Goal: Information Seeking & Learning: Check status

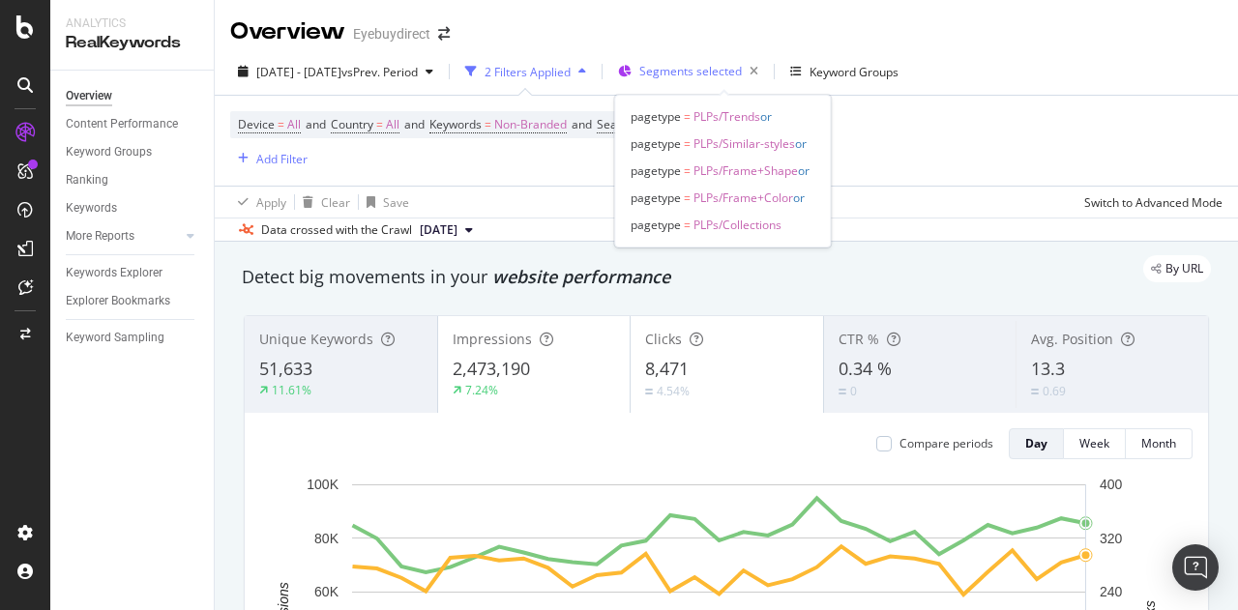
scroll to position [43, 0]
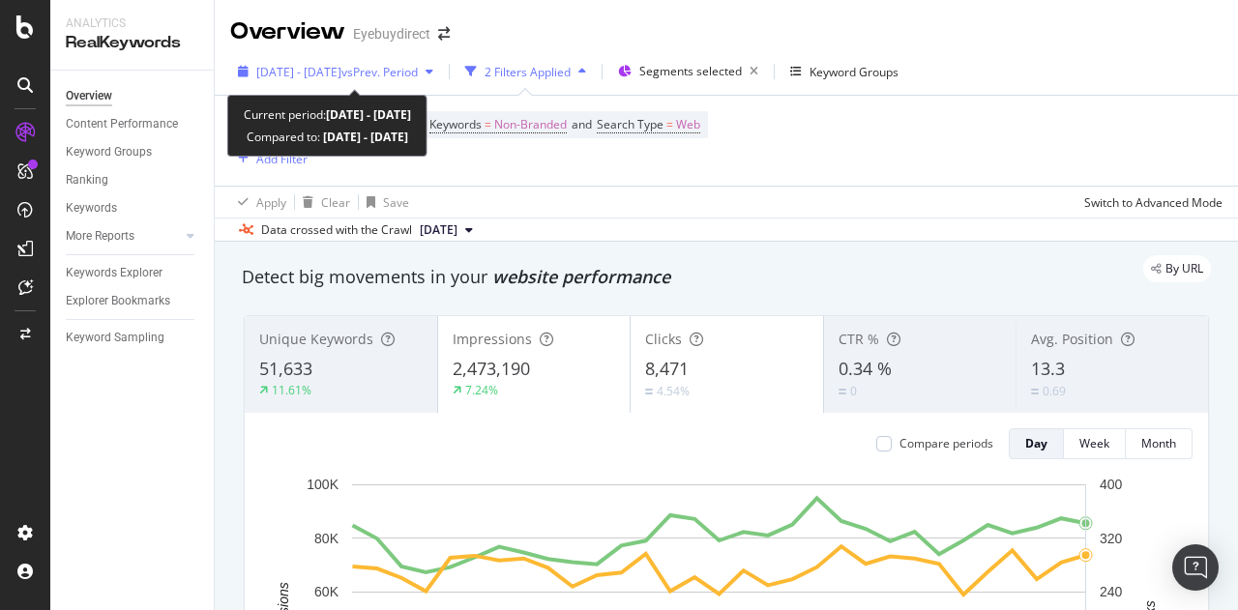
click at [393, 73] on span "vs Prev. Period" at bounding box center [379, 72] width 76 height 16
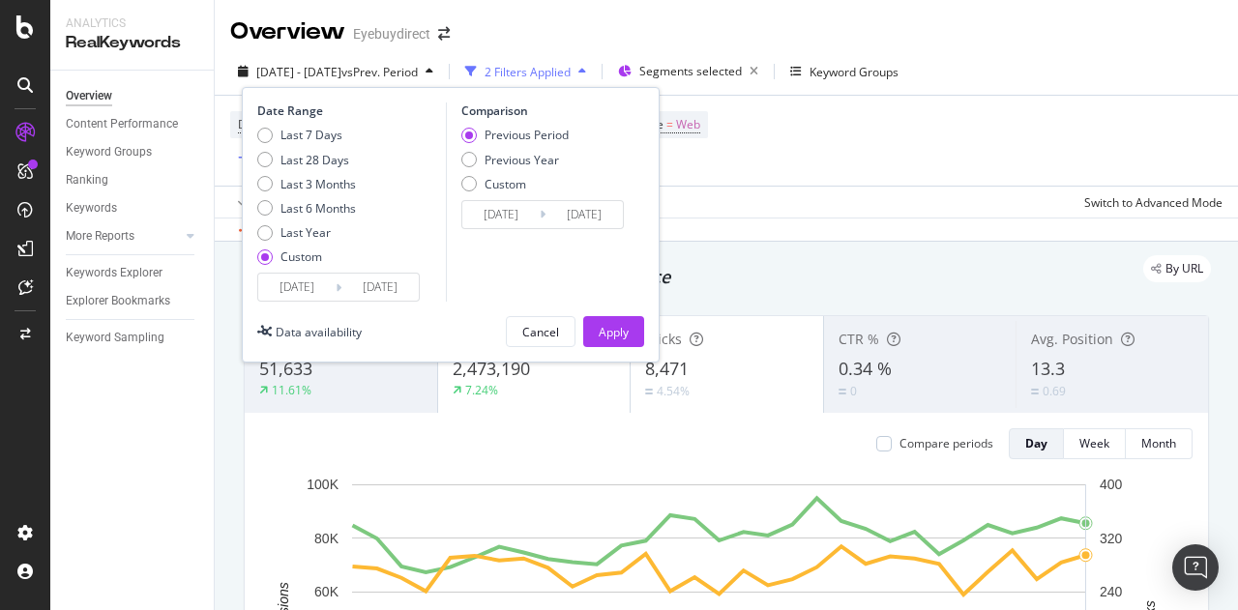
click at [309, 286] on input "[DATE]" at bounding box center [296, 287] width 77 height 27
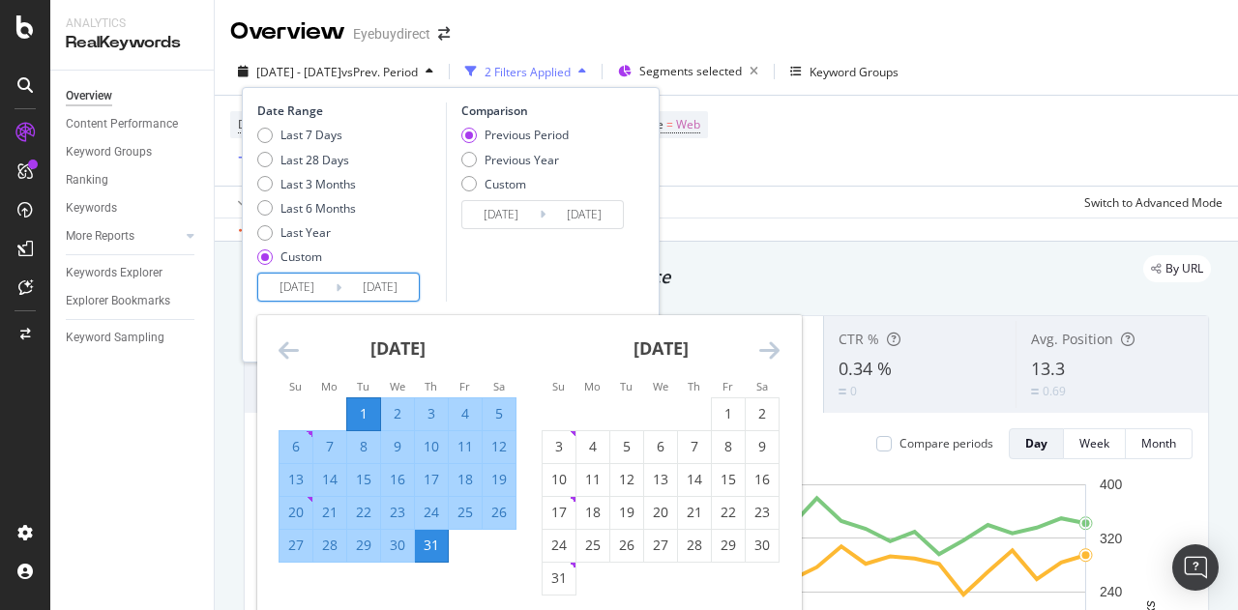
click at [288, 338] on icon "Move backward to switch to the previous month." at bounding box center [289, 349] width 20 height 23
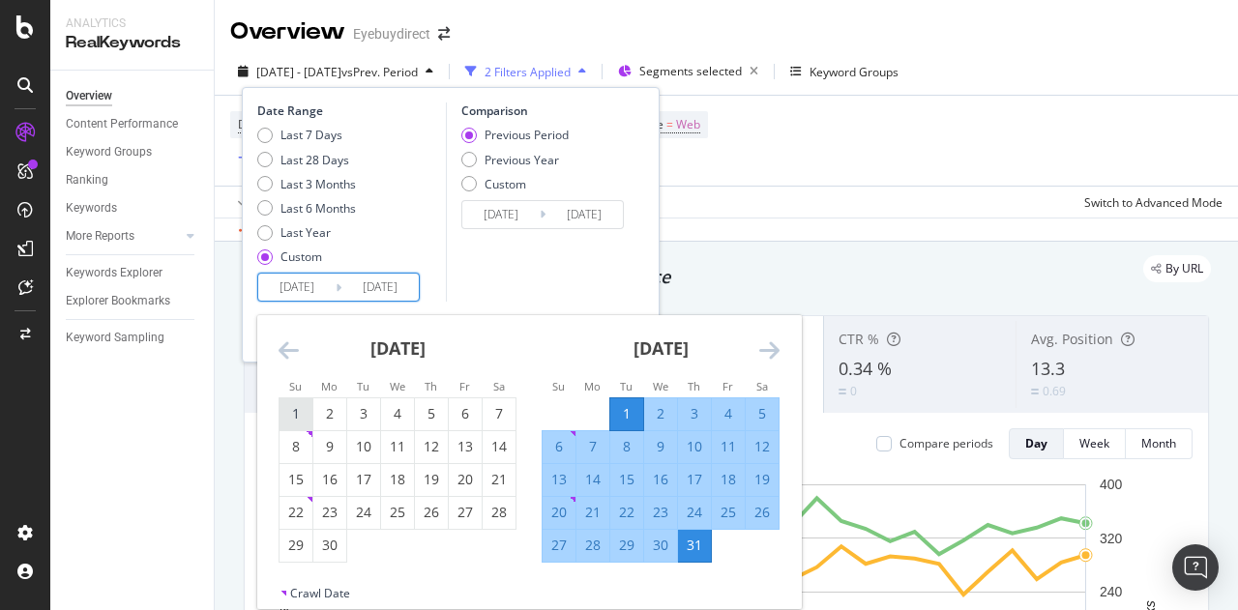
click at [304, 412] on div "1" at bounding box center [295, 413] width 33 height 19
type input "[DATE]"
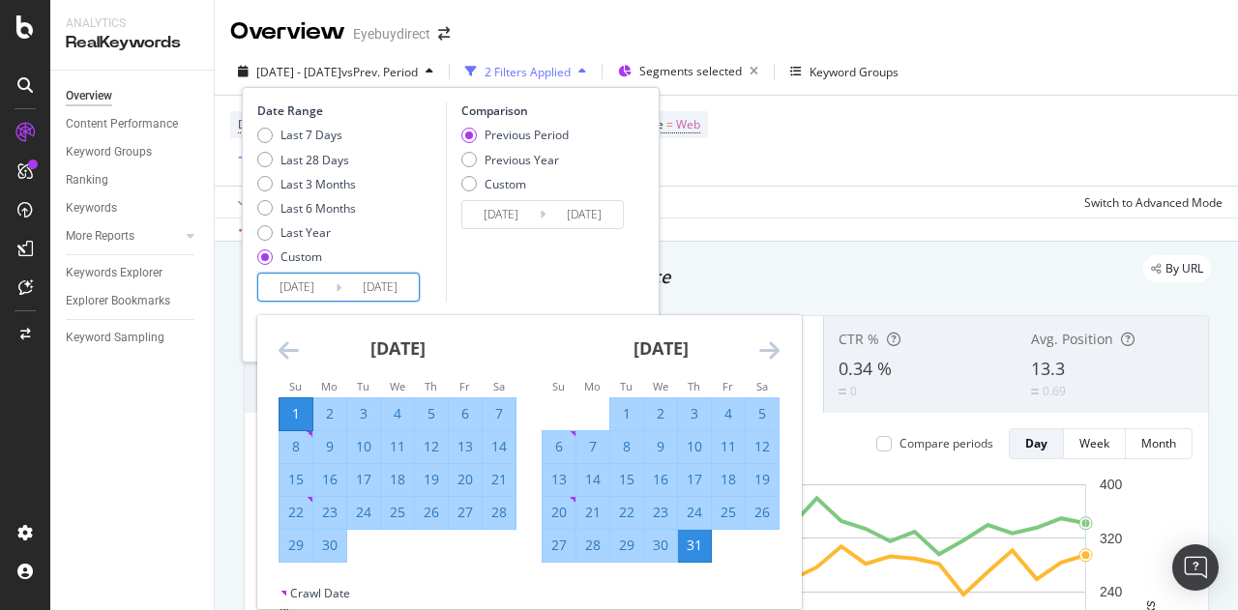
click at [767, 352] on icon "Move forward to switch to the next month." at bounding box center [769, 349] width 20 height 23
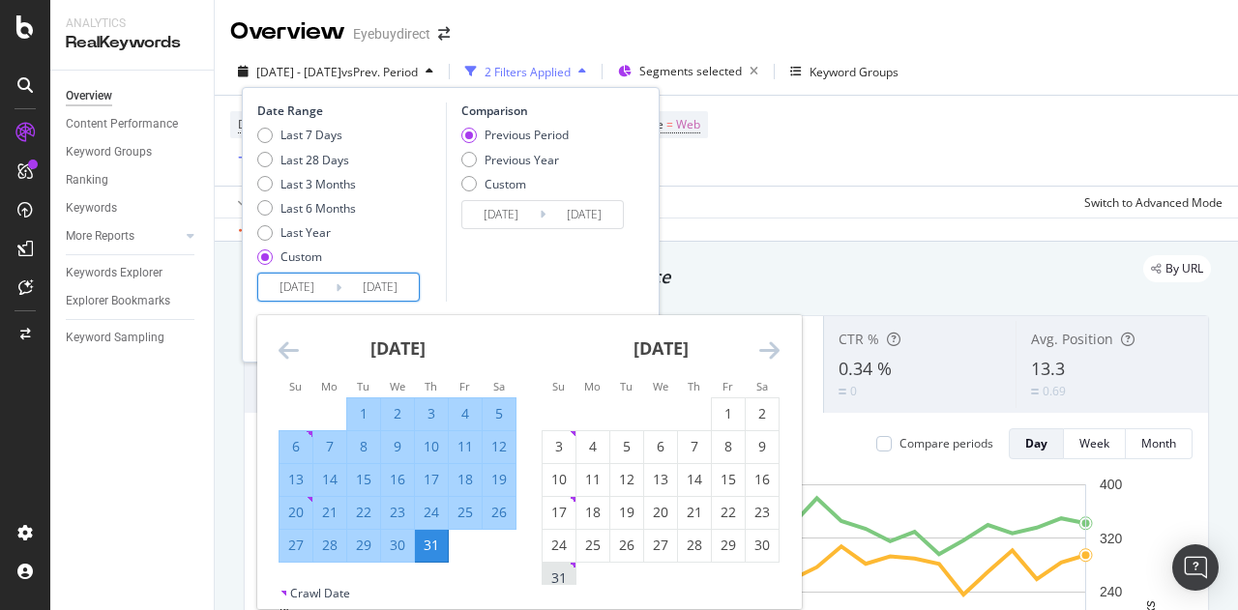
click at [553, 579] on div "31" at bounding box center [559, 578] width 33 height 19
type input "[DATE]"
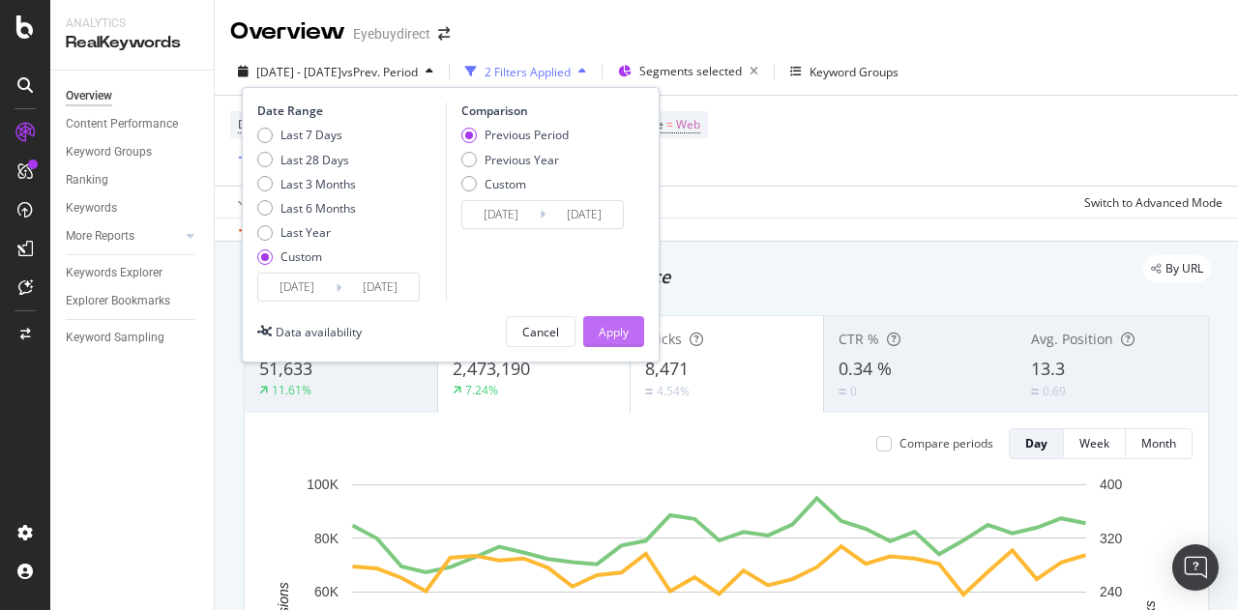
click at [616, 327] on div "Apply" at bounding box center [614, 332] width 30 height 16
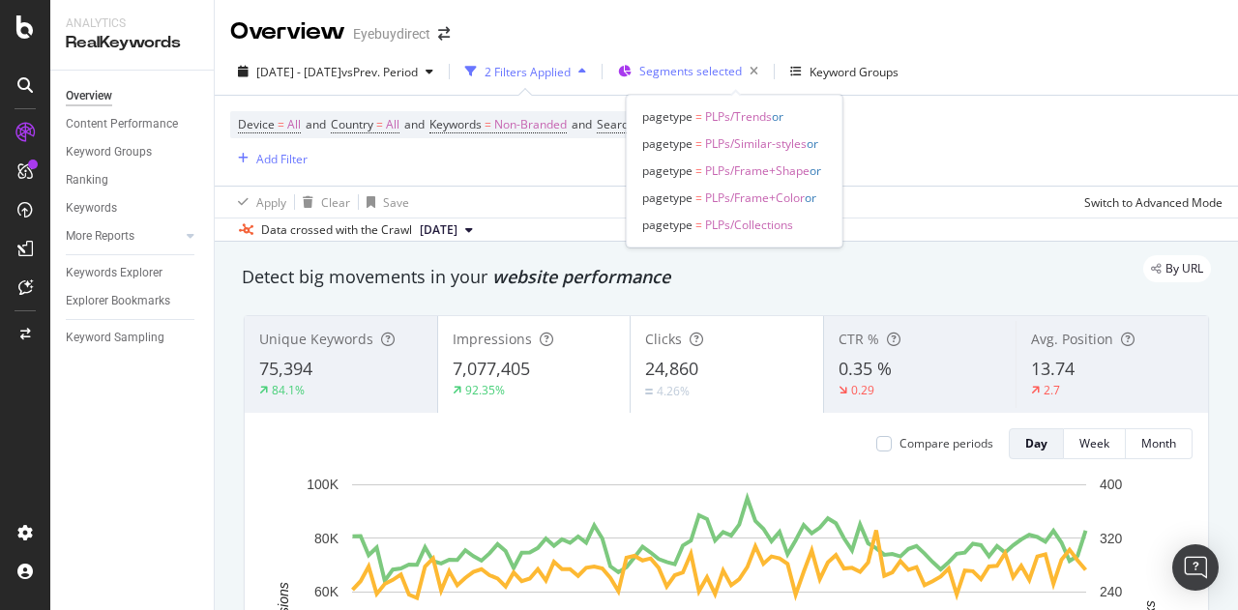
click at [742, 67] on span "Segments selected" at bounding box center [690, 71] width 103 height 16
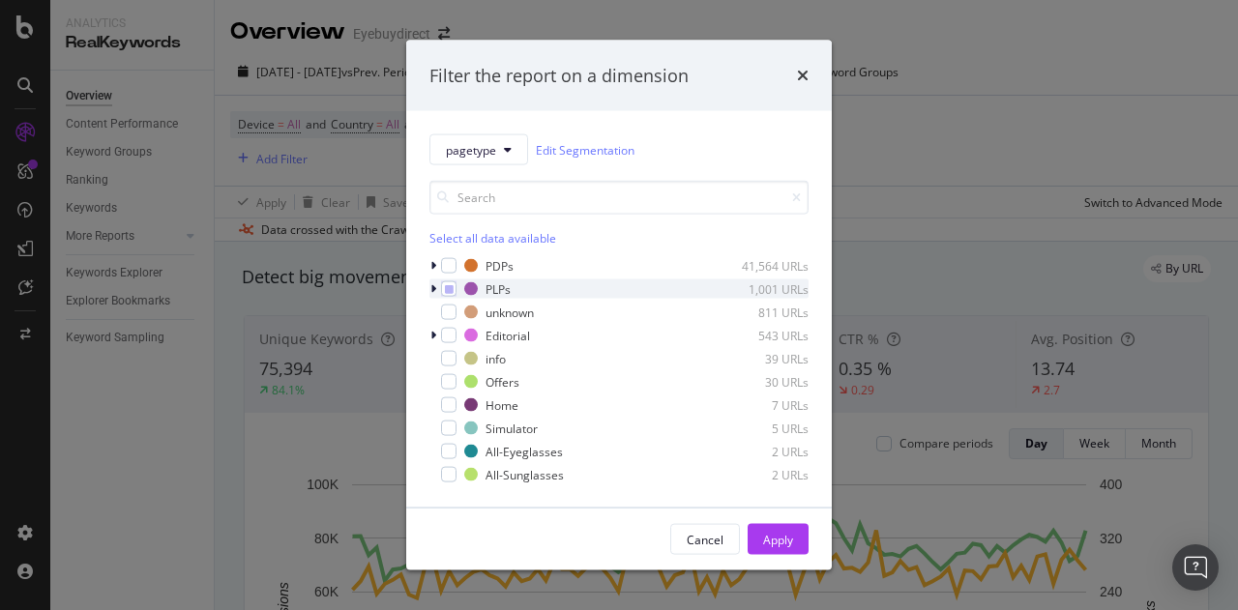
click at [435, 285] on icon "modal" at bounding box center [433, 289] width 6 height 12
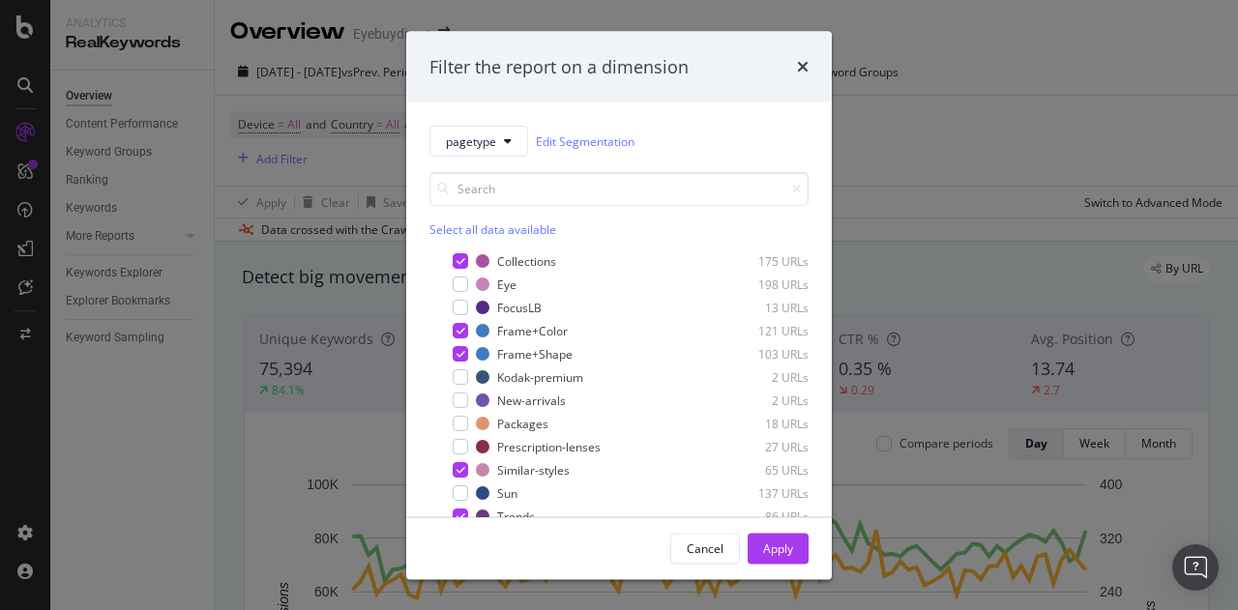
scroll to position [123, 0]
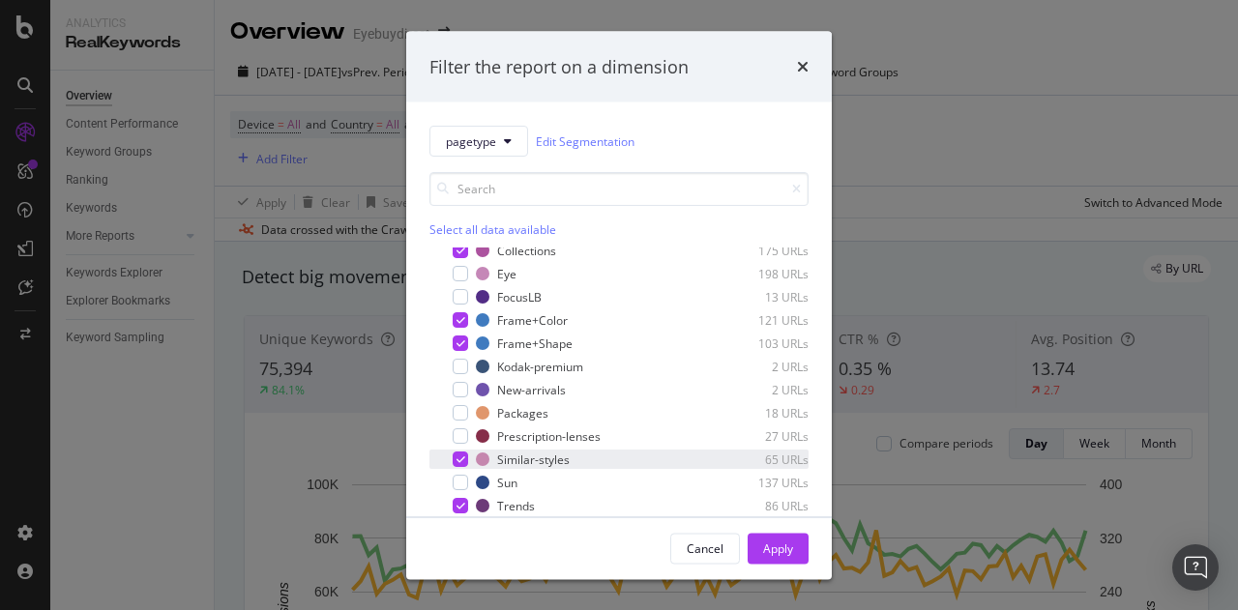
click at [462, 455] on icon "modal" at bounding box center [460, 460] width 9 height 10
click at [460, 509] on icon "modal" at bounding box center [460, 506] width 9 height 10
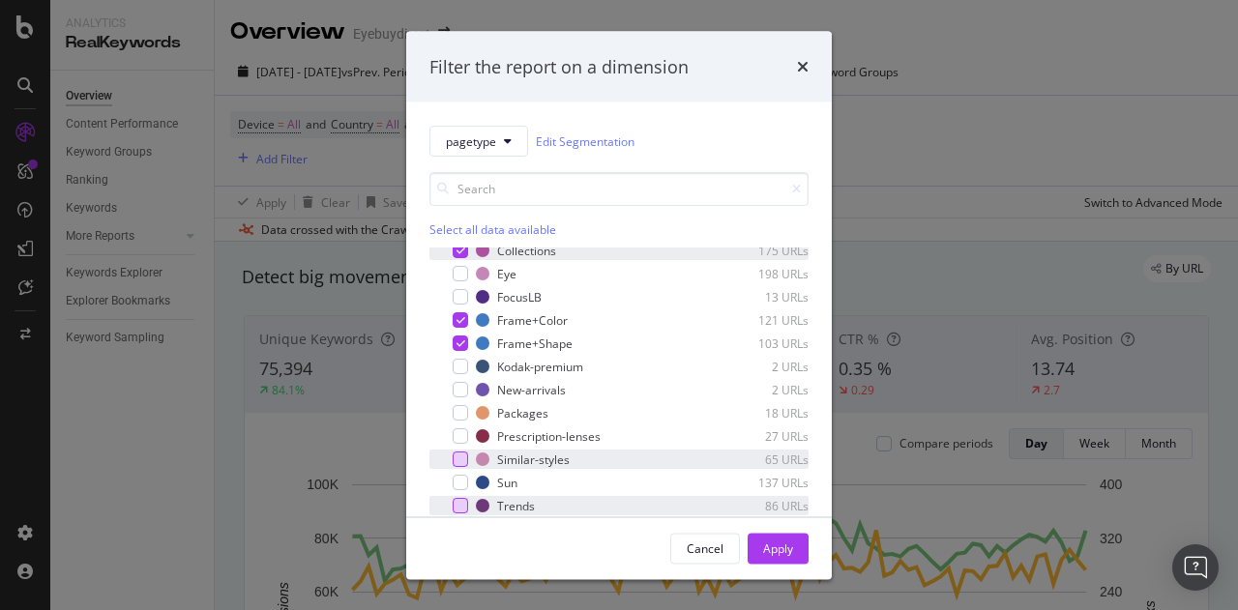
click at [461, 248] on icon "modal" at bounding box center [460, 251] width 9 height 10
click at [793, 541] on button "Apply" at bounding box center [778, 548] width 61 height 31
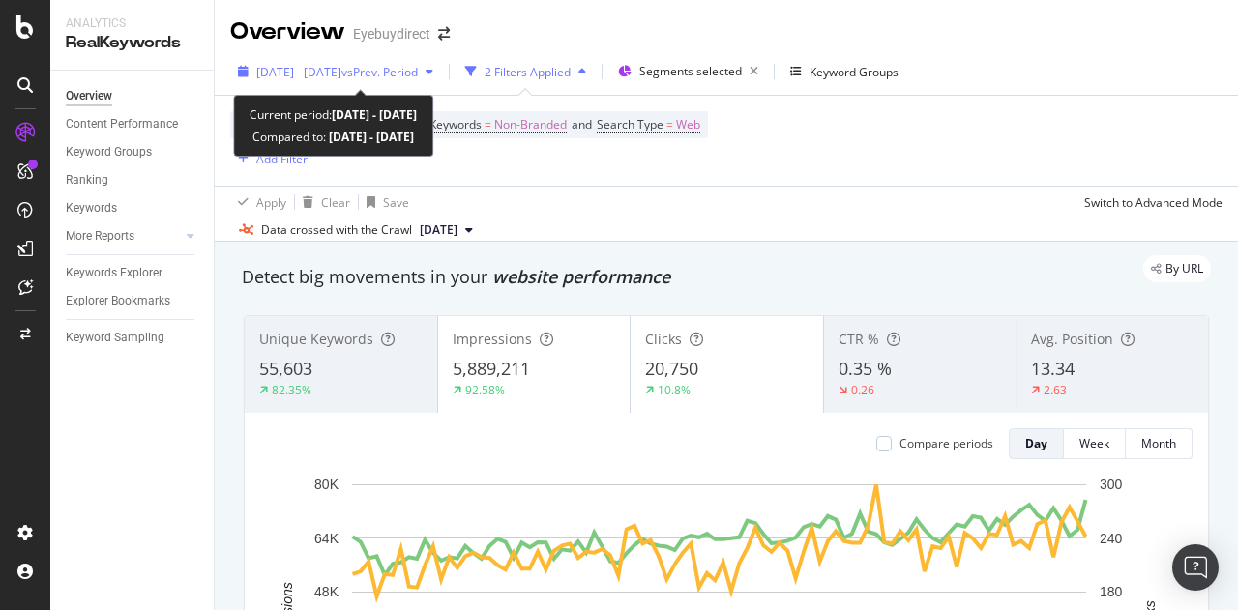
click at [311, 75] on span "[DATE] - [DATE]" at bounding box center [298, 72] width 85 height 16
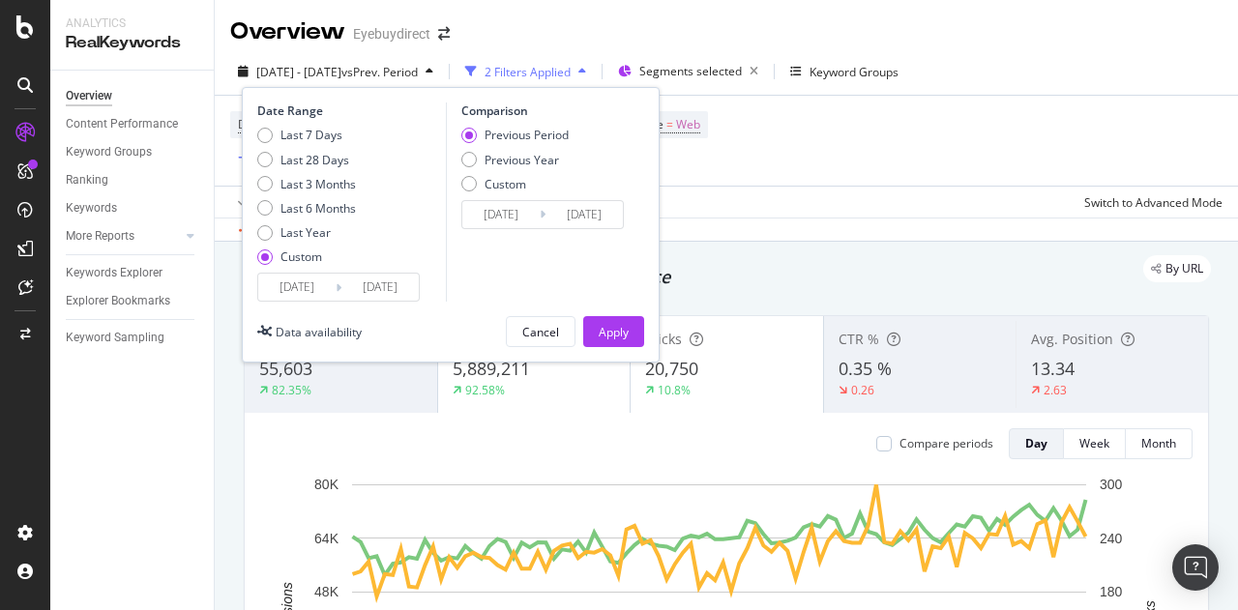
click at [280, 287] on input "[DATE]" at bounding box center [296, 287] width 77 height 27
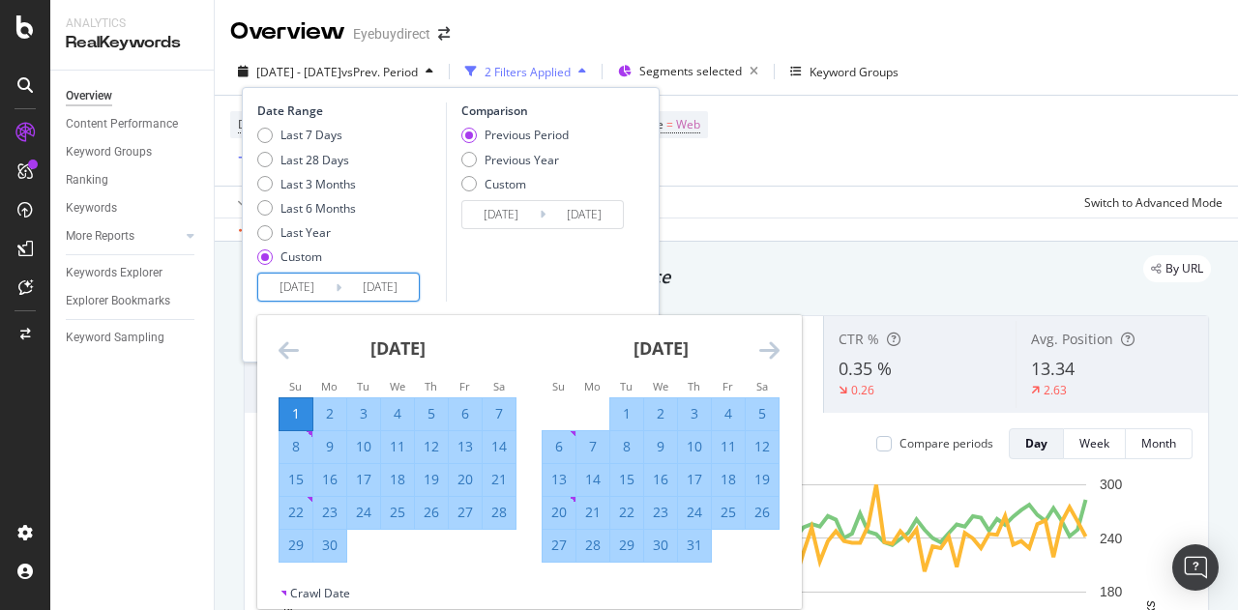
click at [776, 347] on icon "Move forward to switch to the next month." at bounding box center [769, 349] width 20 height 23
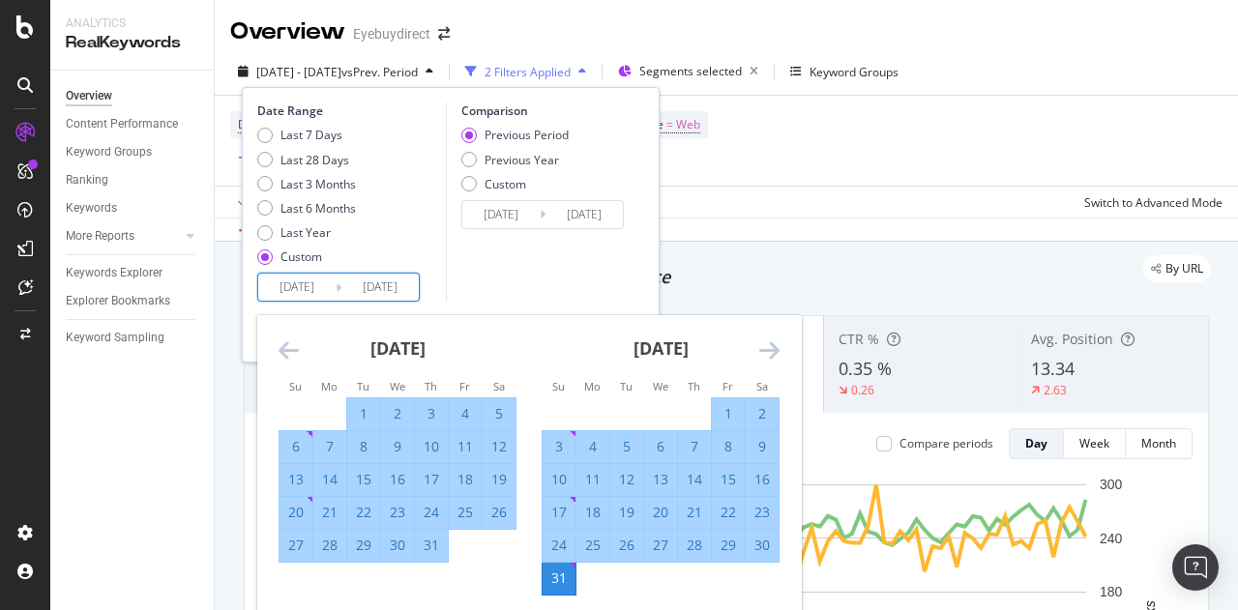
click at [728, 411] on div "1" at bounding box center [728, 413] width 33 height 19
type input "[DATE]"
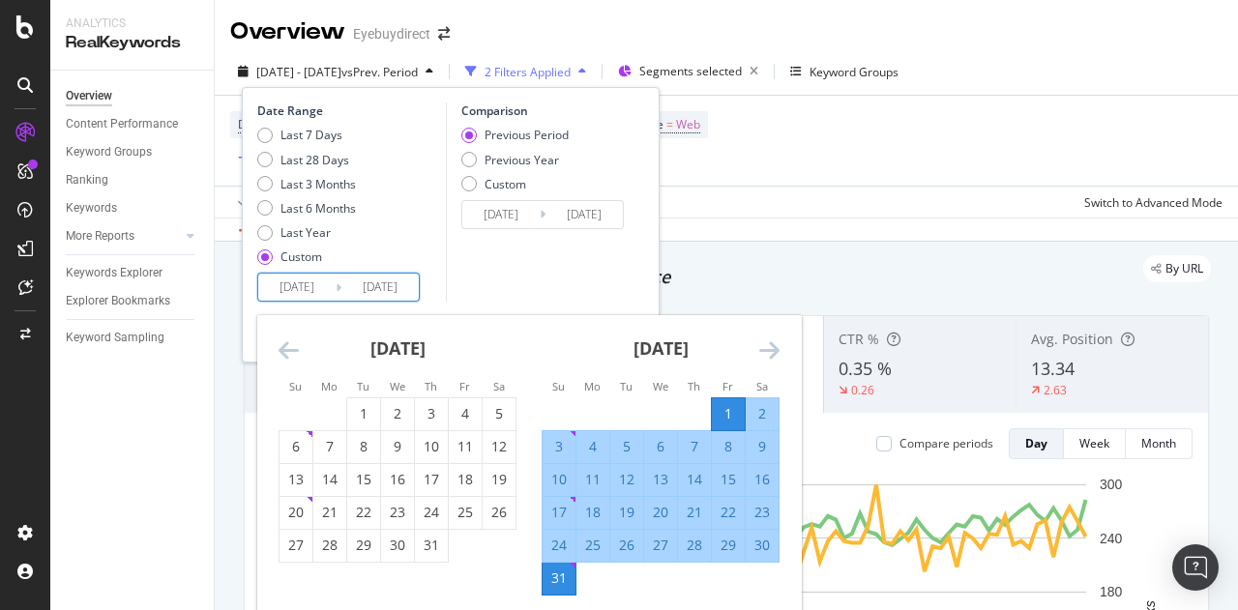
click at [557, 578] on div "31" at bounding box center [559, 578] width 33 height 19
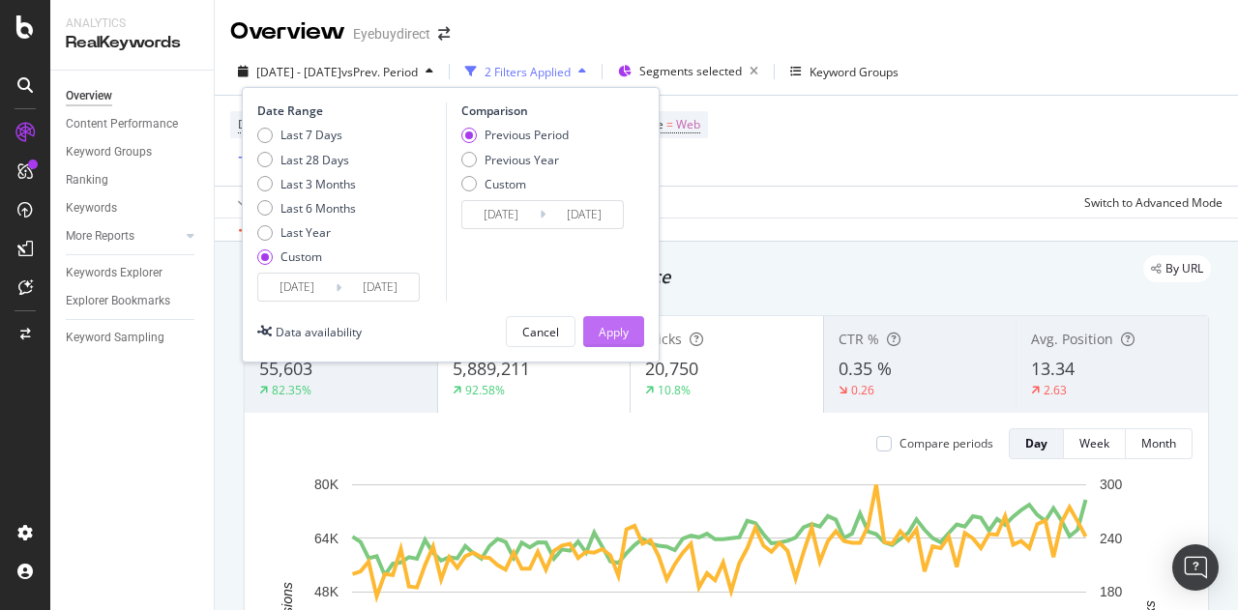
click at [613, 334] on div "Apply" at bounding box center [614, 332] width 30 height 16
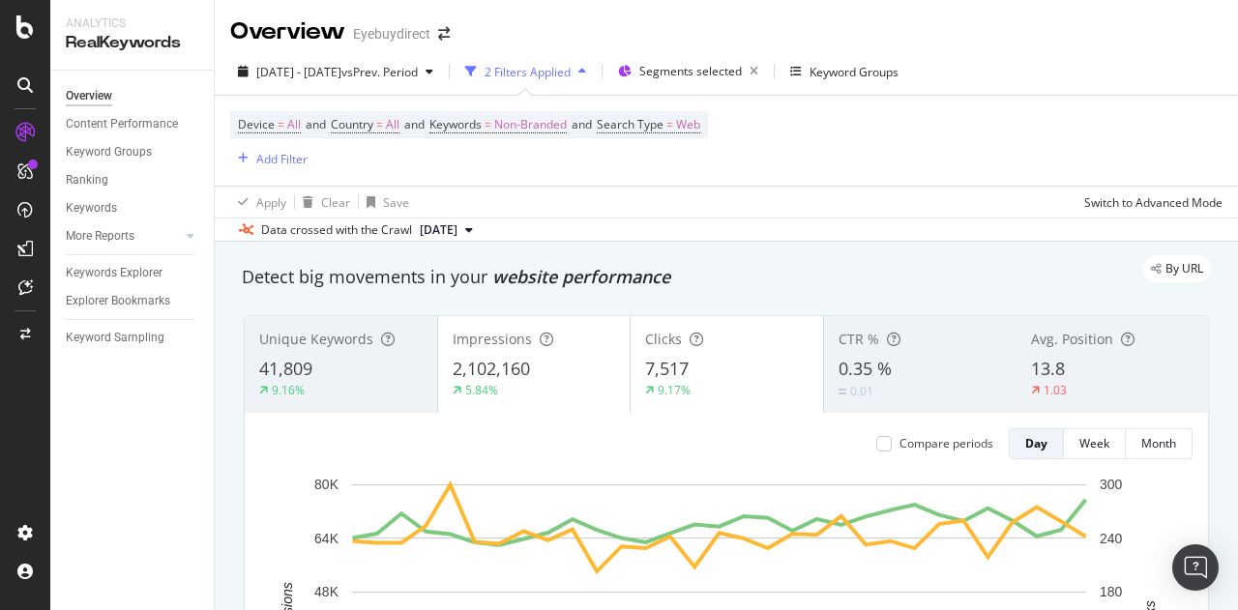
click at [571, 69] on div "2 Filters Applied" at bounding box center [528, 72] width 86 height 16
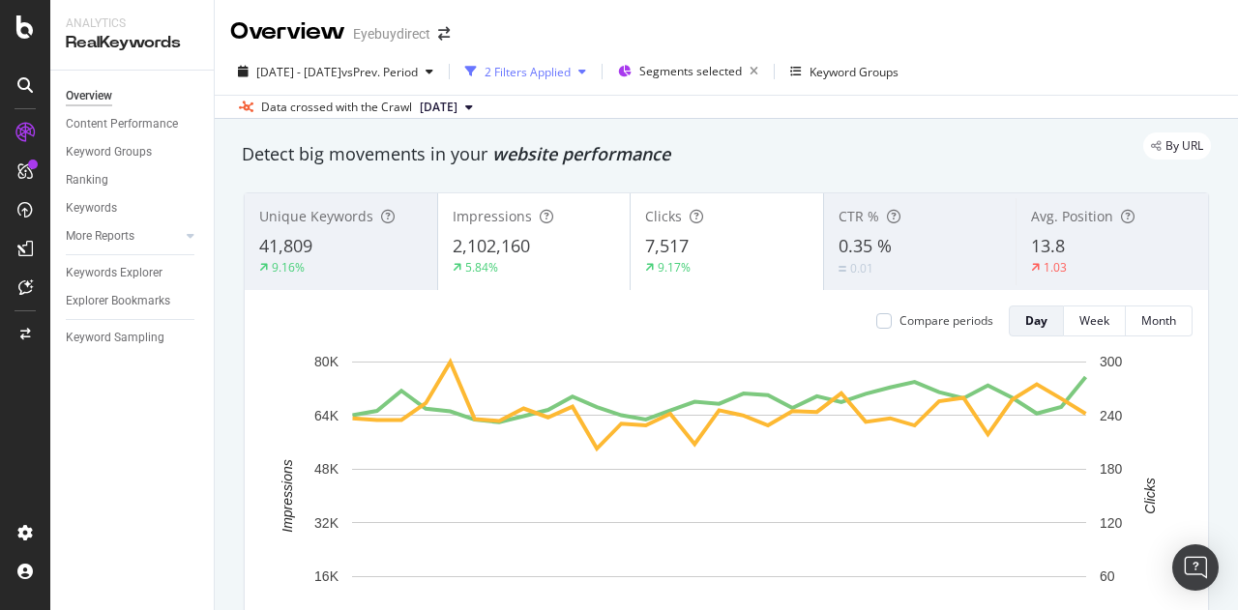
click at [571, 69] on div "2 Filters Applied" at bounding box center [528, 72] width 86 height 16
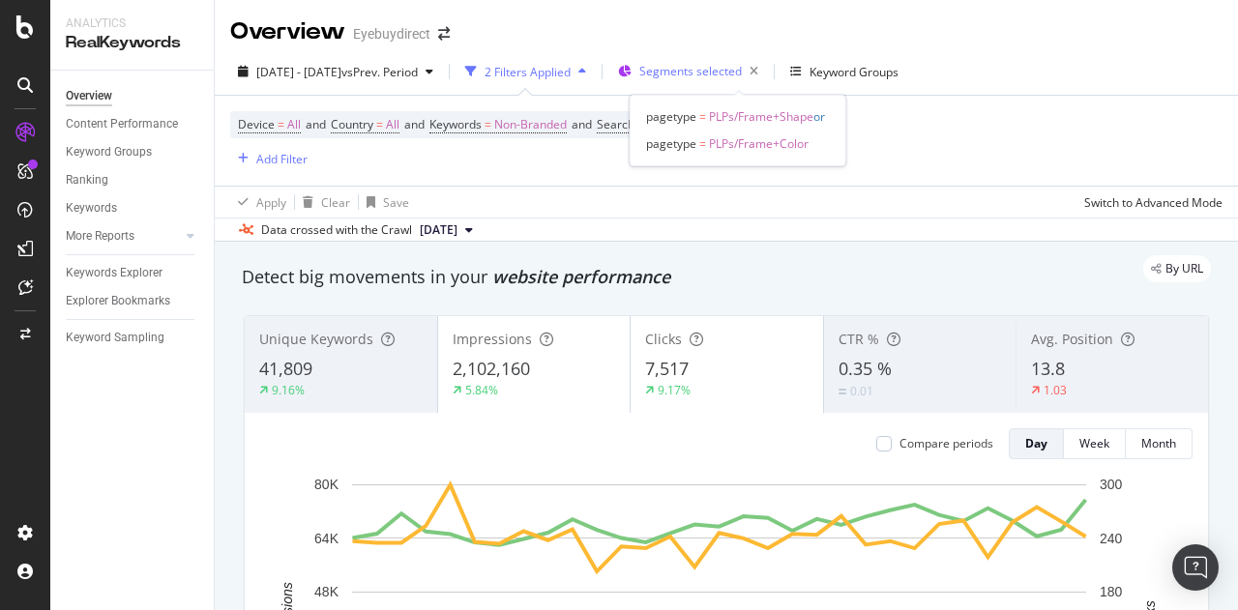
click at [742, 73] on span "Segments selected" at bounding box center [690, 71] width 103 height 16
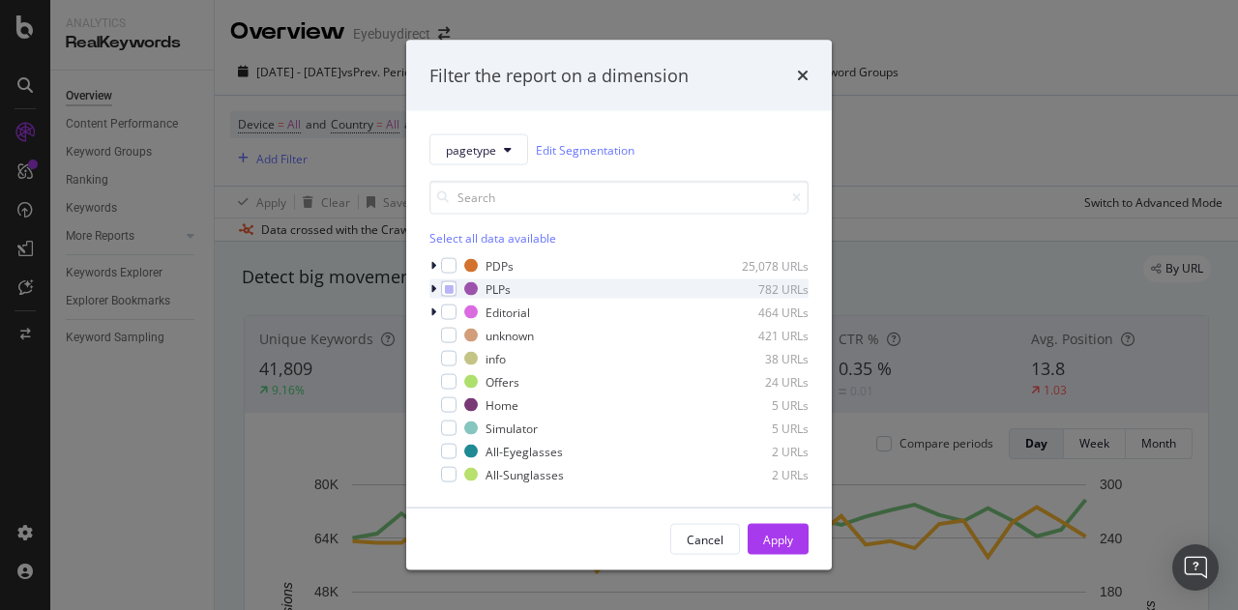
click at [430, 284] on icon "modal" at bounding box center [433, 289] width 6 height 12
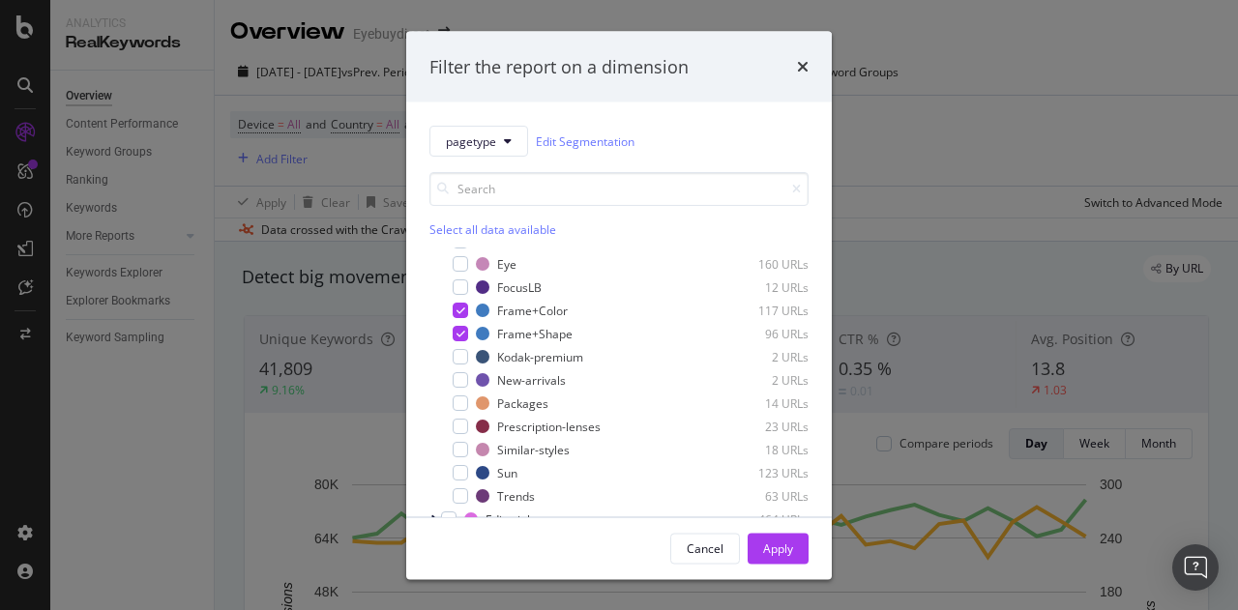
scroll to position [137, 0]
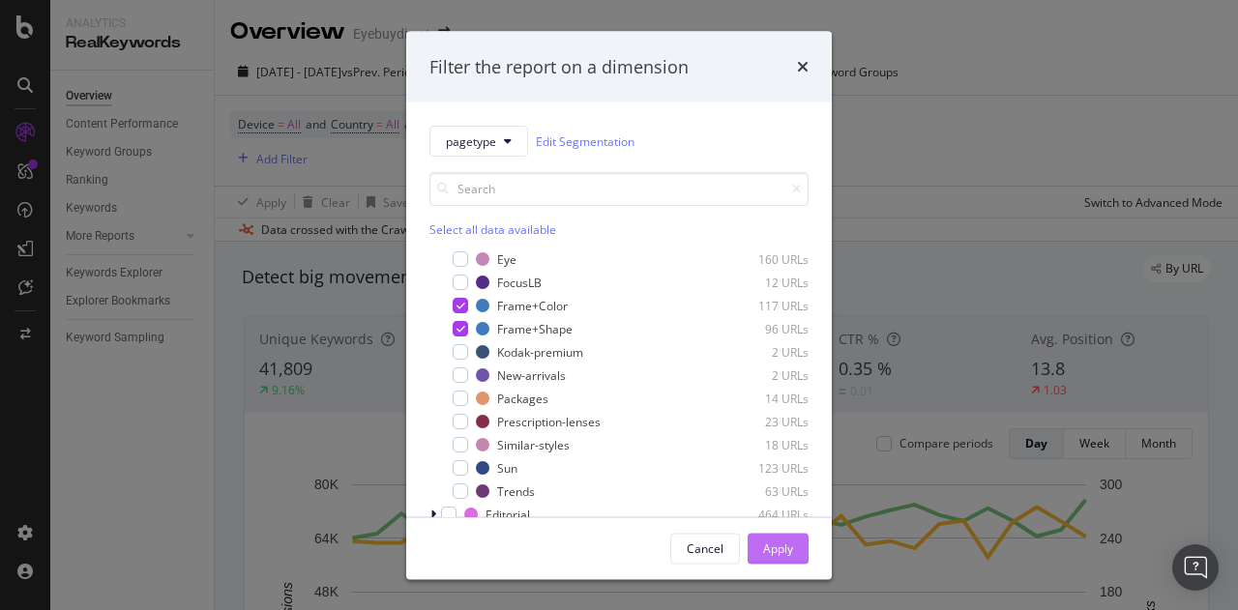
click at [772, 555] on div "Apply" at bounding box center [778, 548] width 30 height 16
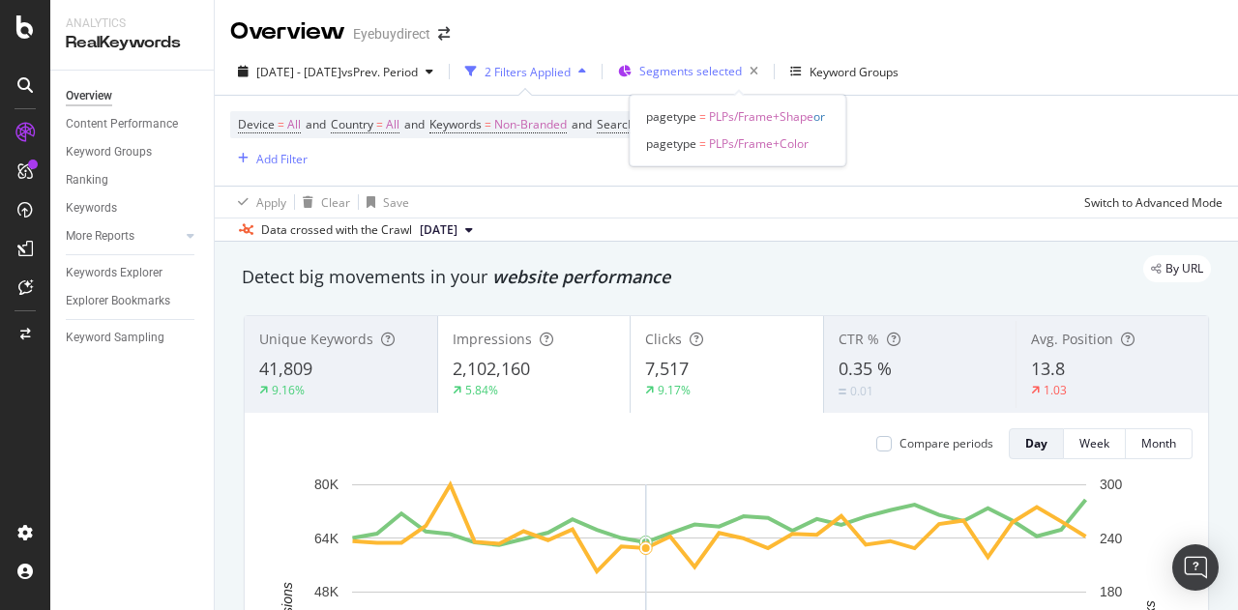
click at [742, 74] on span "Segments selected" at bounding box center [690, 71] width 103 height 16
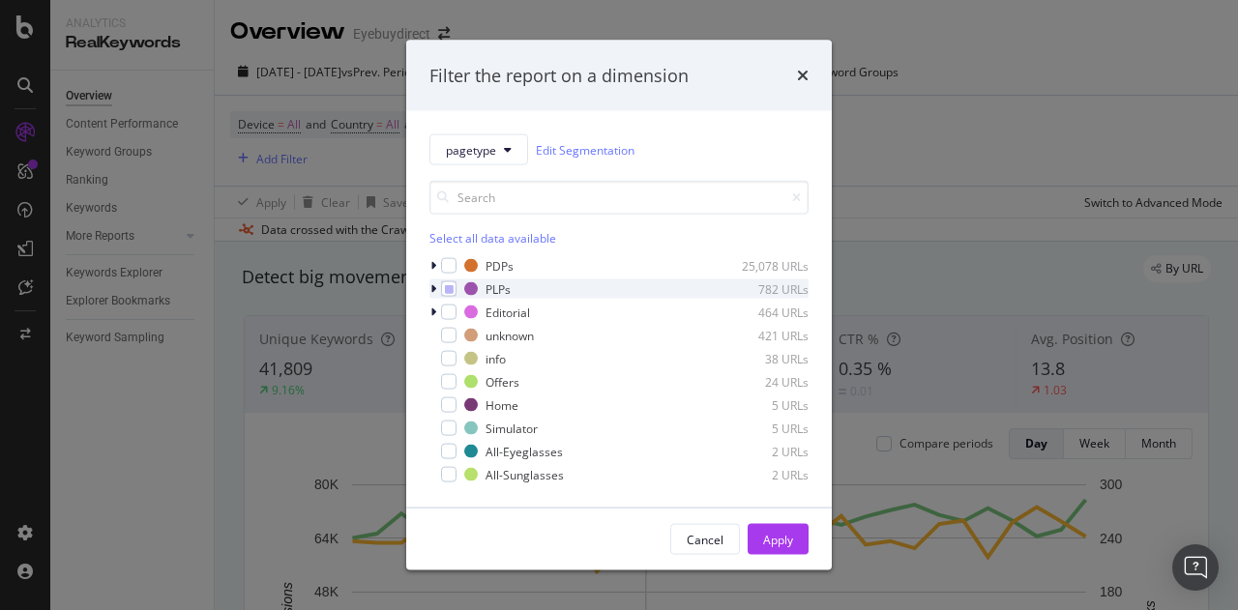
click at [429, 287] on div "modal" at bounding box center [435, 288] width 12 height 19
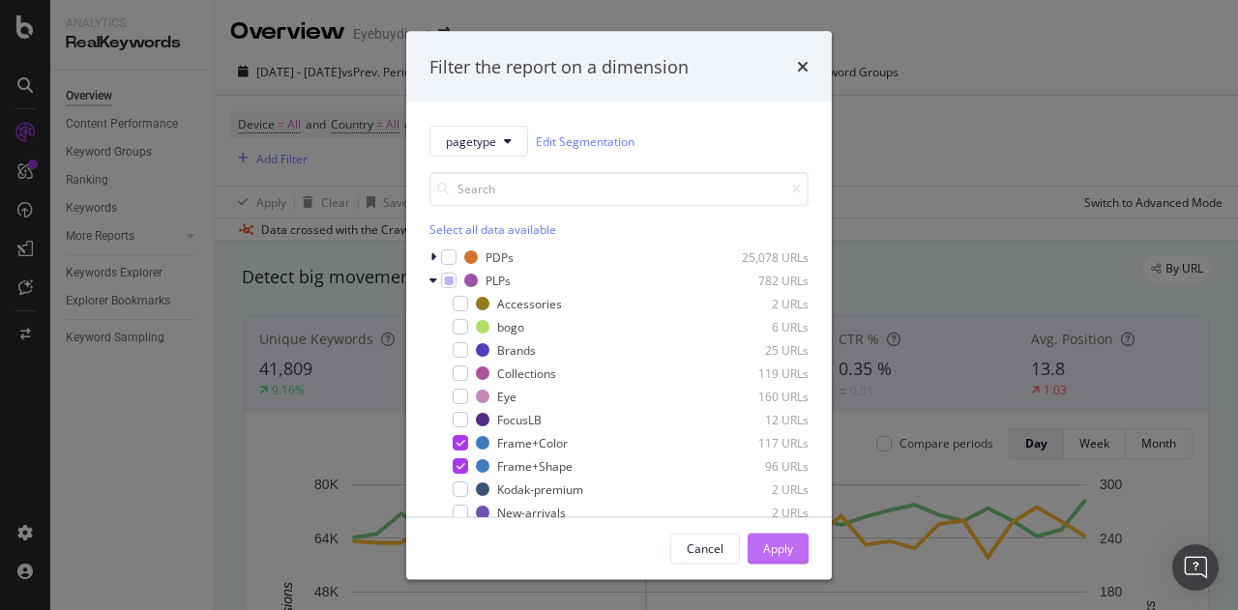
click at [785, 541] on div "Apply" at bounding box center [778, 548] width 30 height 16
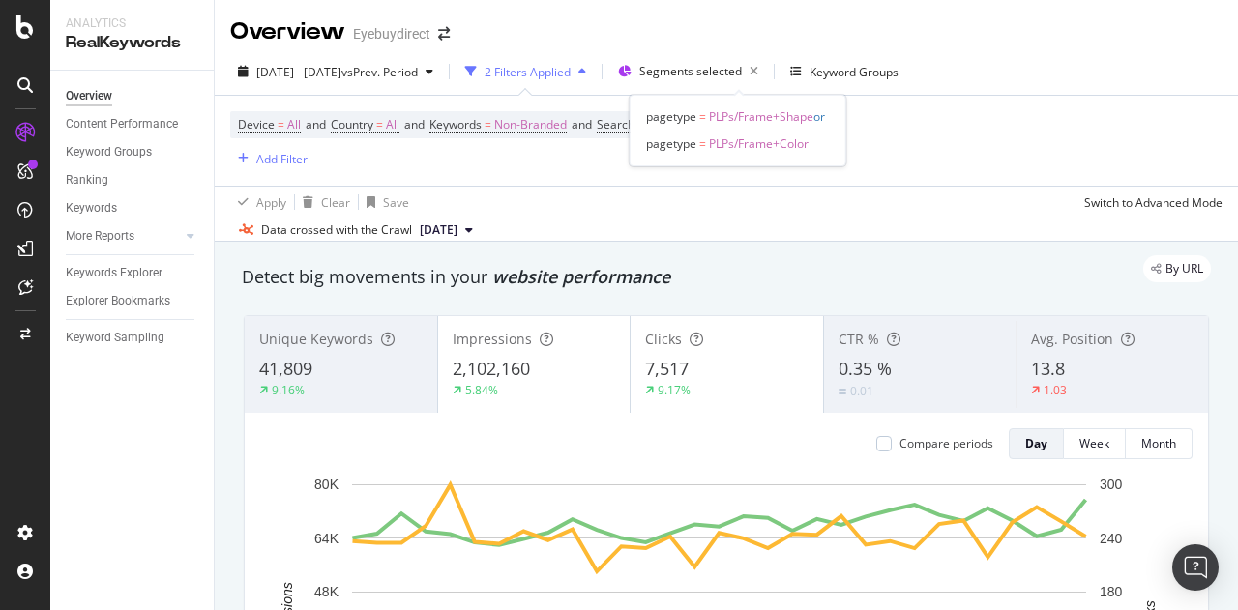
click at [824, 123] on span "or" at bounding box center [819, 116] width 12 height 16
click at [820, 119] on span "or" at bounding box center [819, 116] width 12 height 16
click at [742, 71] on span "Segments selected" at bounding box center [690, 71] width 103 height 16
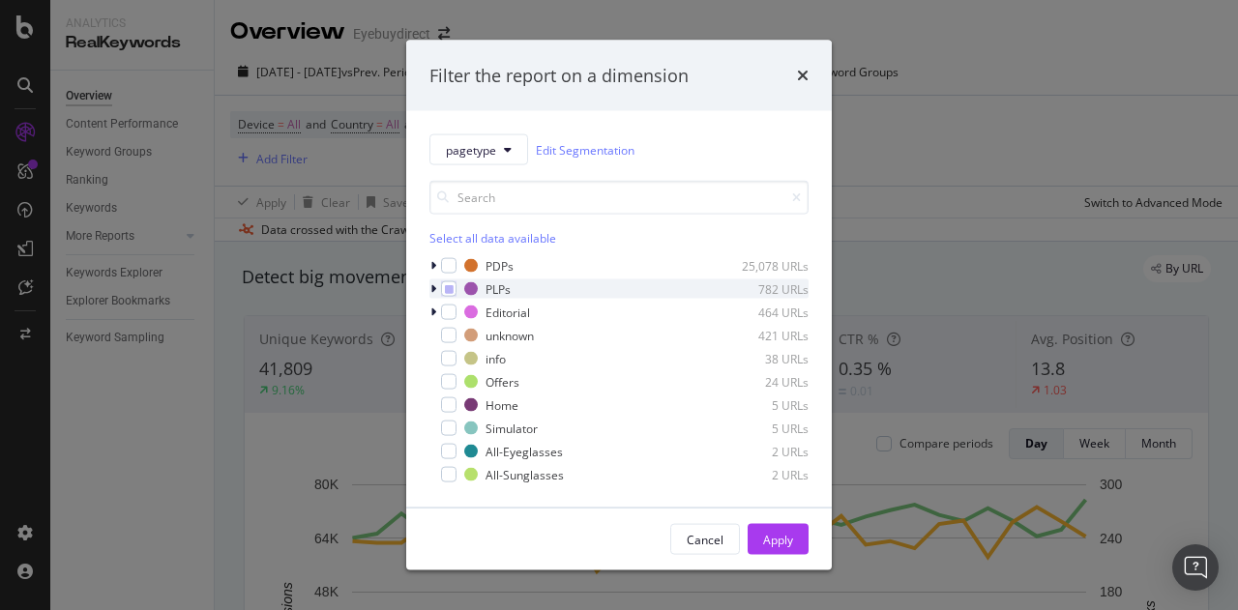
click at [433, 291] on icon "modal" at bounding box center [433, 289] width 6 height 12
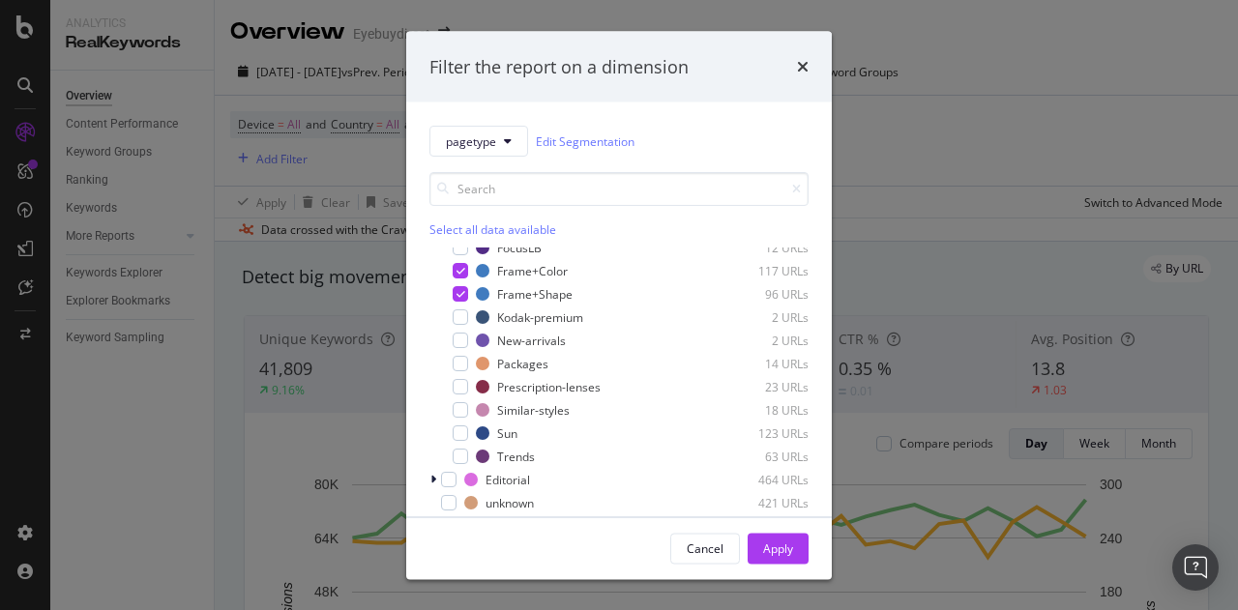
scroll to position [0, 0]
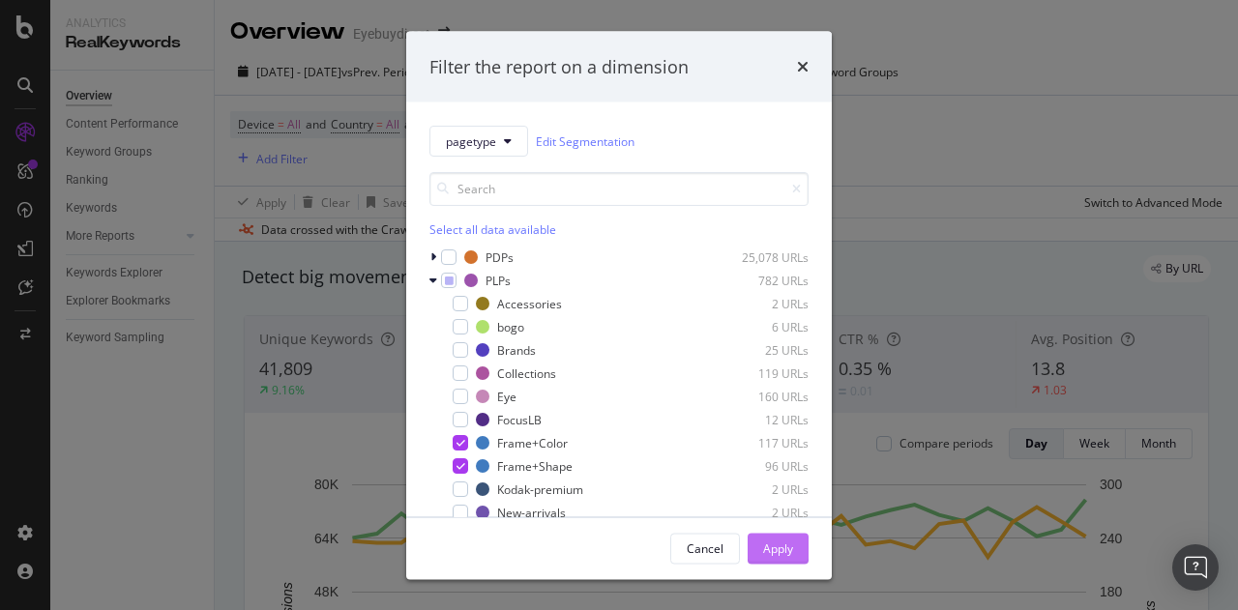
click at [783, 544] on div "Apply" at bounding box center [778, 548] width 30 height 16
